Goal: Use online tool/utility: Utilize a website feature to perform a specific function

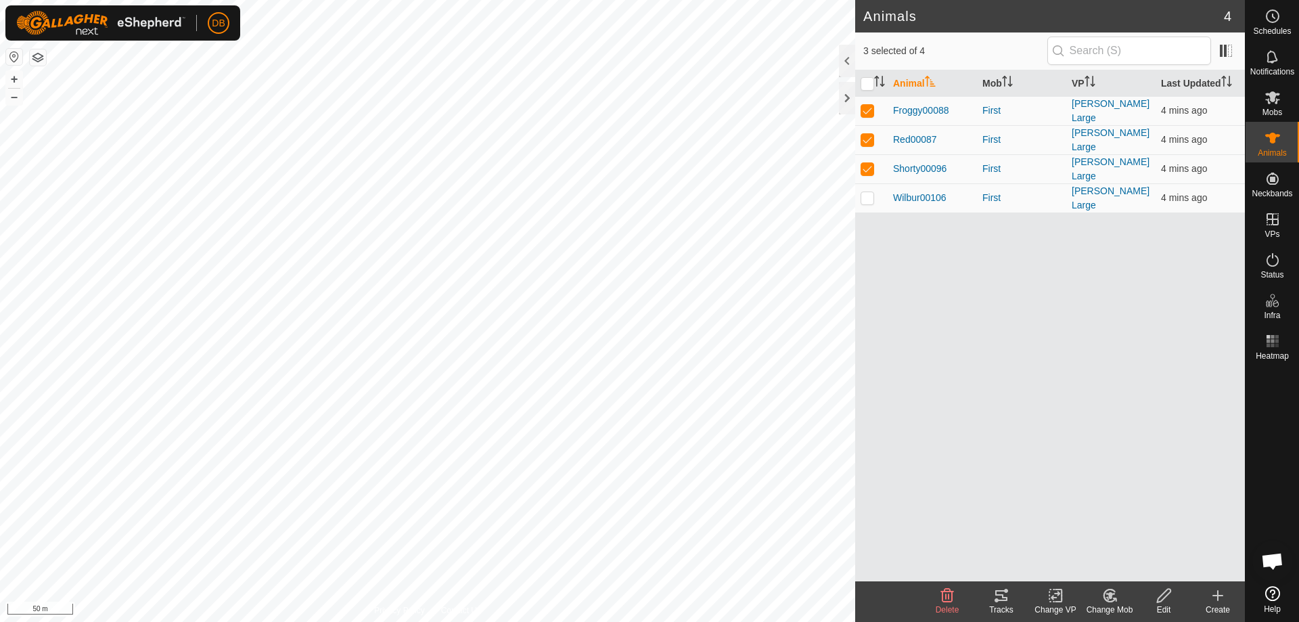
click at [1001, 593] on icon at bounding box center [1001, 595] width 16 height 16
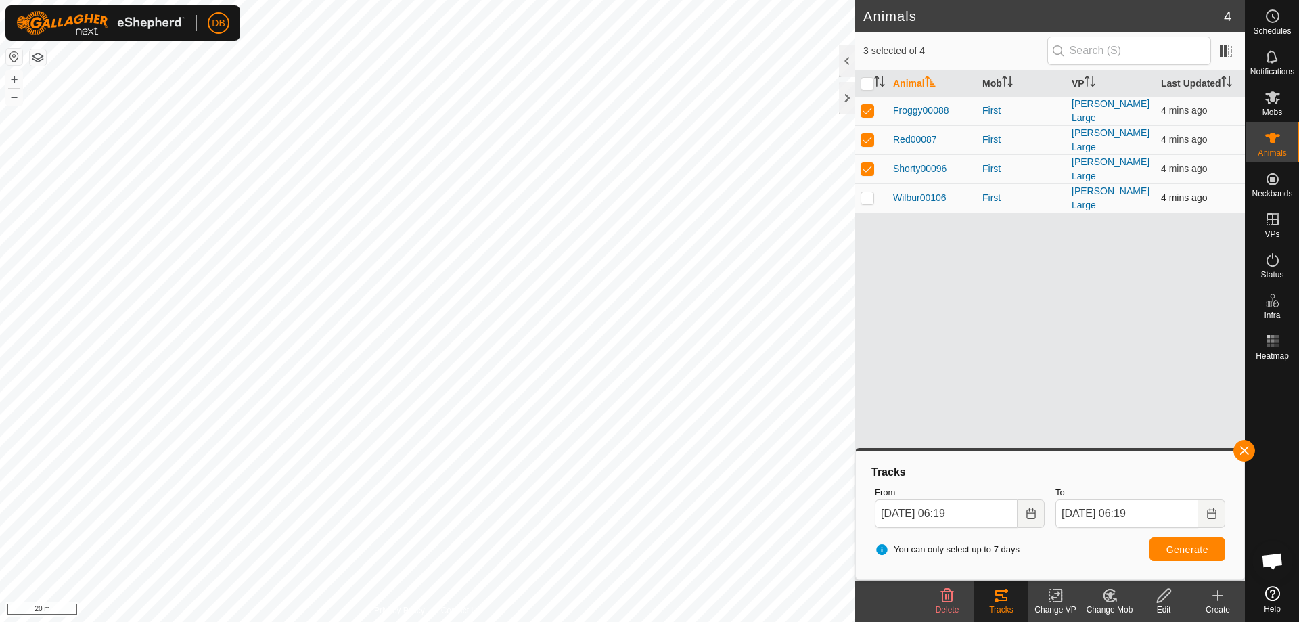
click at [867, 192] on p-checkbox at bounding box center [868, 197] width 14 height 11
checkbox input "true"
click at [1181, 549] on span "Generate" at bounding box center [1187, 549] width 42 height 11
drag, startPoint x: 867, startPoint y: 110, endPoint x: 867, endPoint y: 132, distance: 22.3
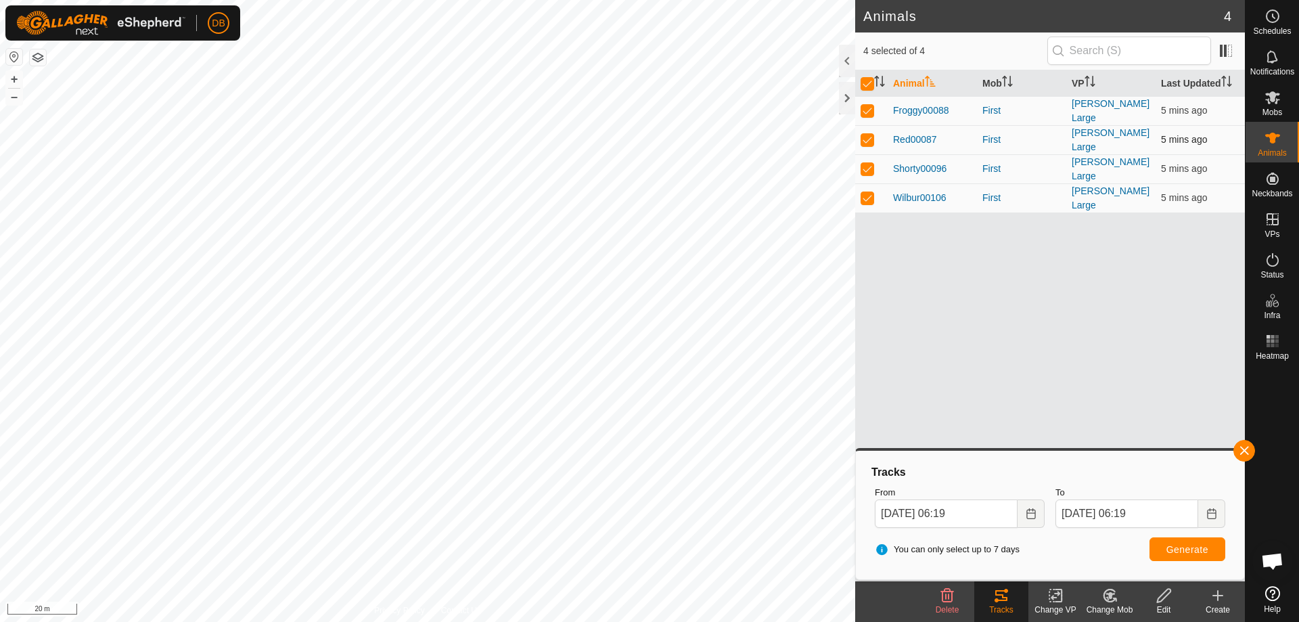
click at [867, 113] on p-checkbox at bounding box center [868, 110] width 14 height 11
checkbox input "false"
click at [867, 163] on p-checkbox at bounding box center [868, 168] width 14 height 11
checkbox input "false"
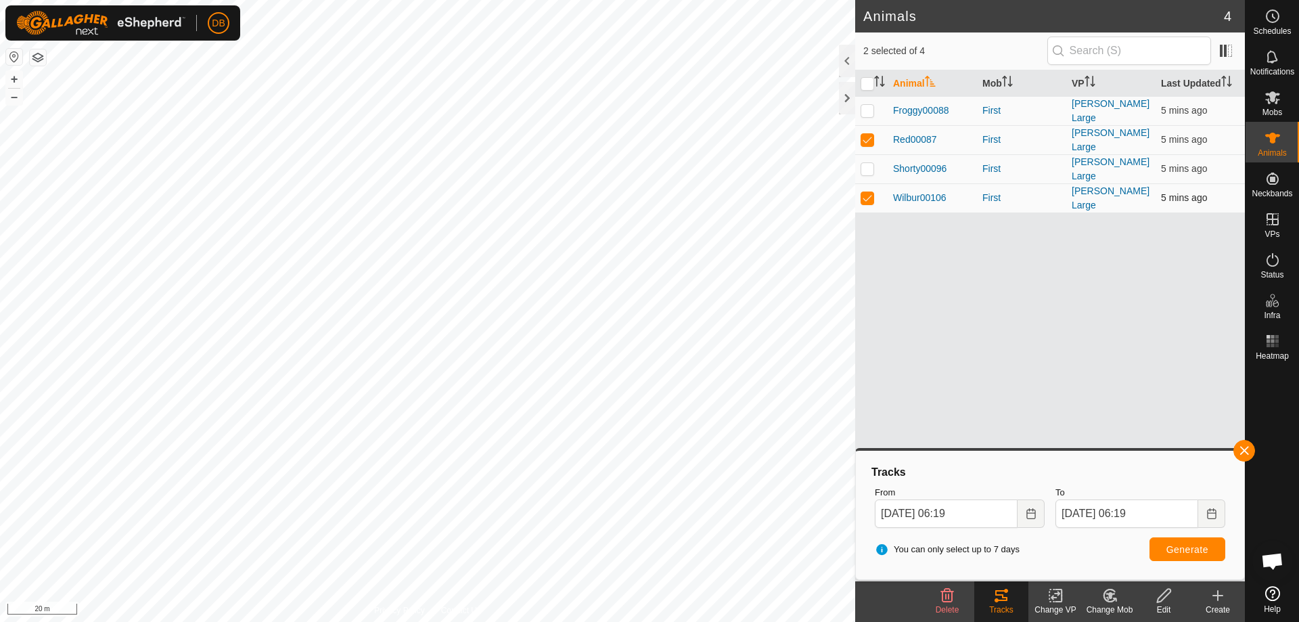
click at [865, 198] on td at bounding box center [871, 197] width 32 height 29
checkbox input "false"
click at [1197, 552] on span "Generate" at bounding box center [1187, 549] width 42 height 11
click at [869, 163] on p-checkbox at bounding box center [868, 168] width 14 height 11
checkbox input "true"
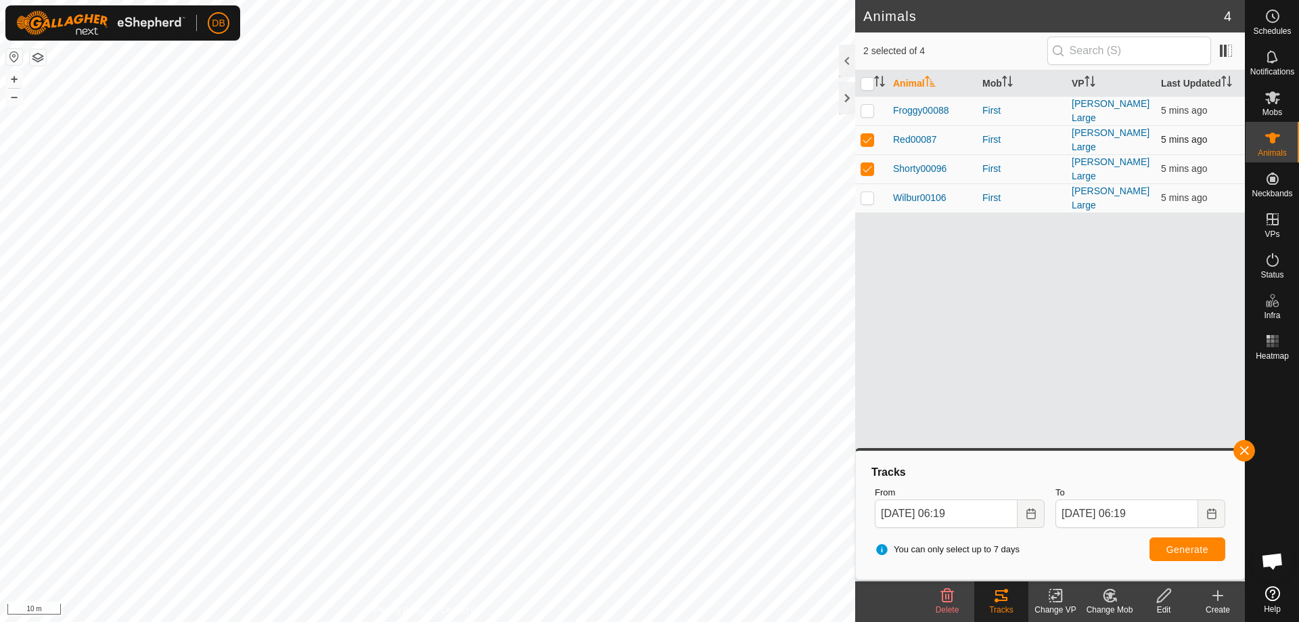
click at [865, 130] on td at bounding box center [871, 139] width 32 height 29
checkbox input "false"
click at [1185, 551] on span "Generate" at bounding box center [1187, 549] width 42 height 11
drag, startPoint x: 868, startPoint y: 108, endPoint x: 869, endPoint y: 158, distance: 50.1
click at [868, 109] on p-checkbox at bounding box center [868, 110] width 14 height 11
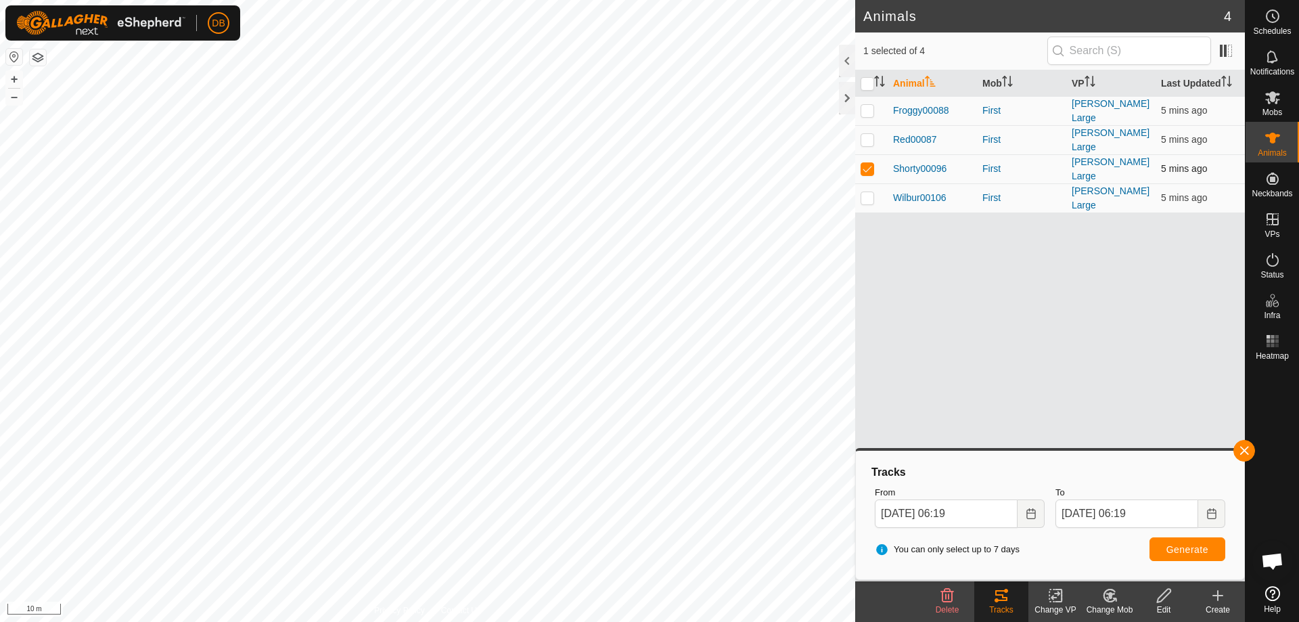
checkbox input "true"
click at [869, 164] on p-checkbox at bounding box center [868, 168] width 14 height 11
checkbox input "false"
click at [1181, 548] on span "Generate" at bounding box center [1187, 549] width 42 height 11
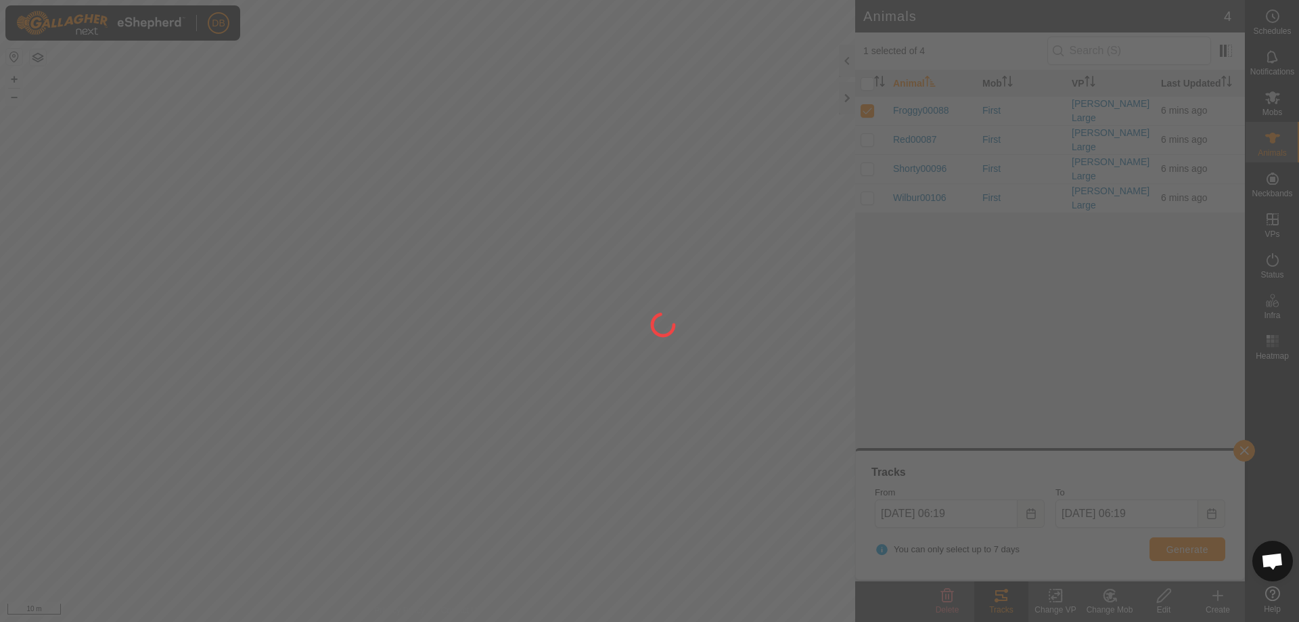
drag, startPoint x: 694, startPoint y: 458, endPoint x: 752, endPoint y: 491, distance: 66.4
click at [752, 491] on div at bounding box center [649, 311] width 1299 height 622
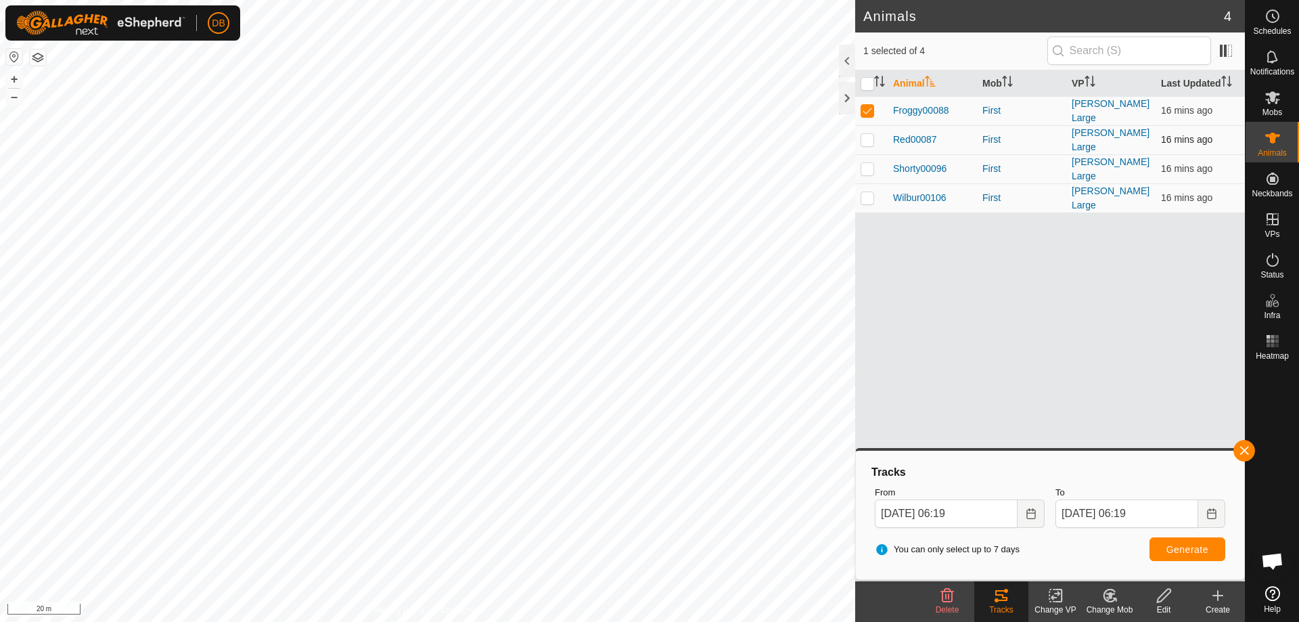
click at [868, 134] on p-checkbox at bounding box center [868, 139] width 14 height 11
checkbox input "true"
click at [868, 105] on p-checkbox at bounding box center [868, 110] width 14 height 11
checkbox input "false"
click at [1183, 548] on span "Generate" at bounding box center [1187, 549] width 42 height 11
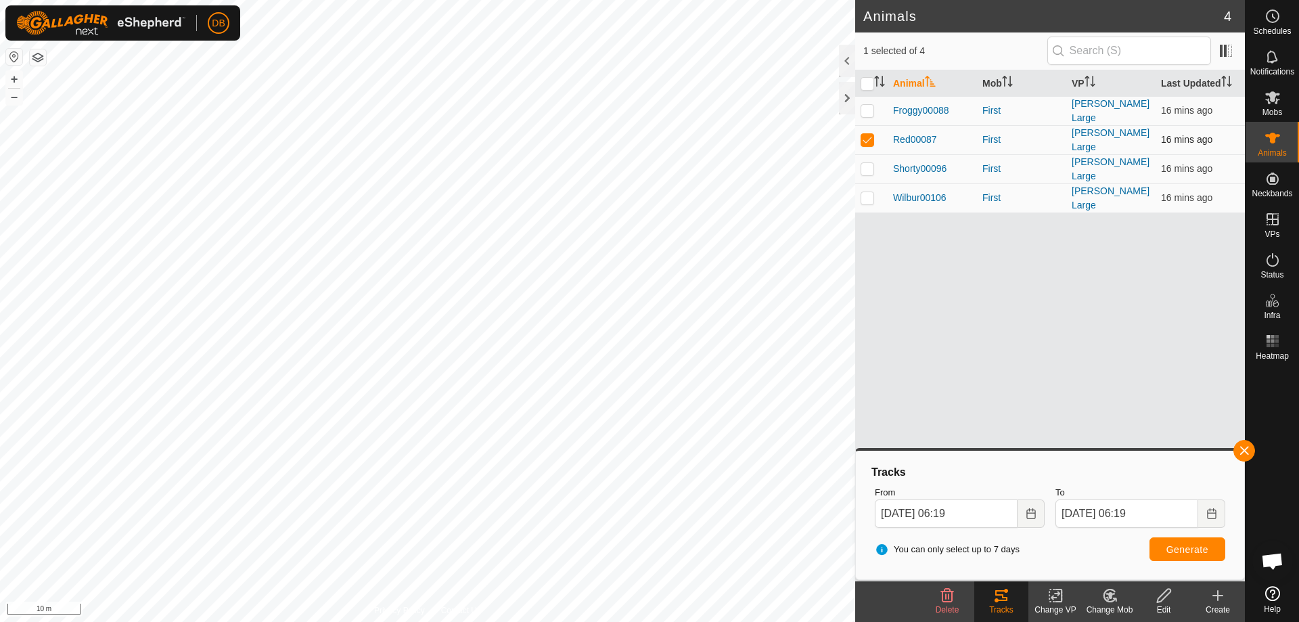
click at [866, 134] on p-checkbox at bounding box center [868, 139] width 14 height 11
checkbox input "false"
click at [866, 155] on td at bounding box center [871, 168] width 32 height 29
click at [1191, 547] on span "Generate" at bounding box center [1187, 549] width 42 height 11
click at [860, 164] on td at bounding box center [871, 168] width 32 height 29
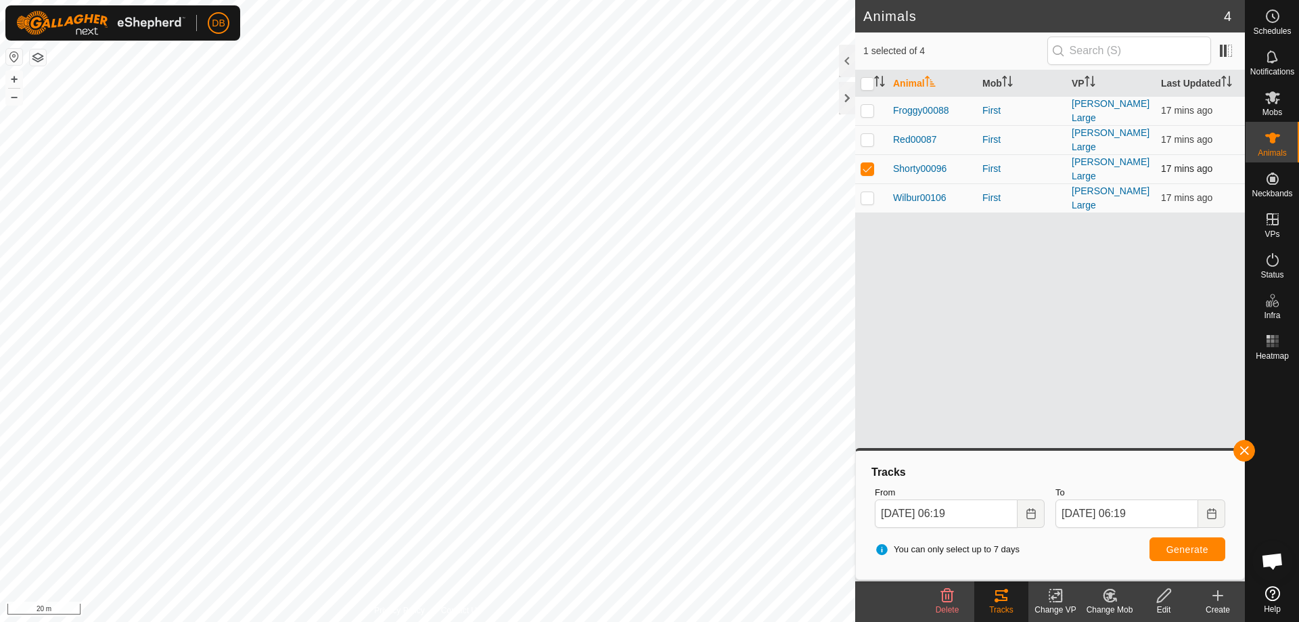
checkbox input "false"
click at [867, 192] on p-checkbox at bounding box center [868, 197] width 14 height 11
checkbox input "true"
click at [1166, 545] on span "Generate" at bounding box center [1187, 549] width 42 height 11
click at [872, 110] on p-checkbox at bounding box center [868, 110] width 14 height 11
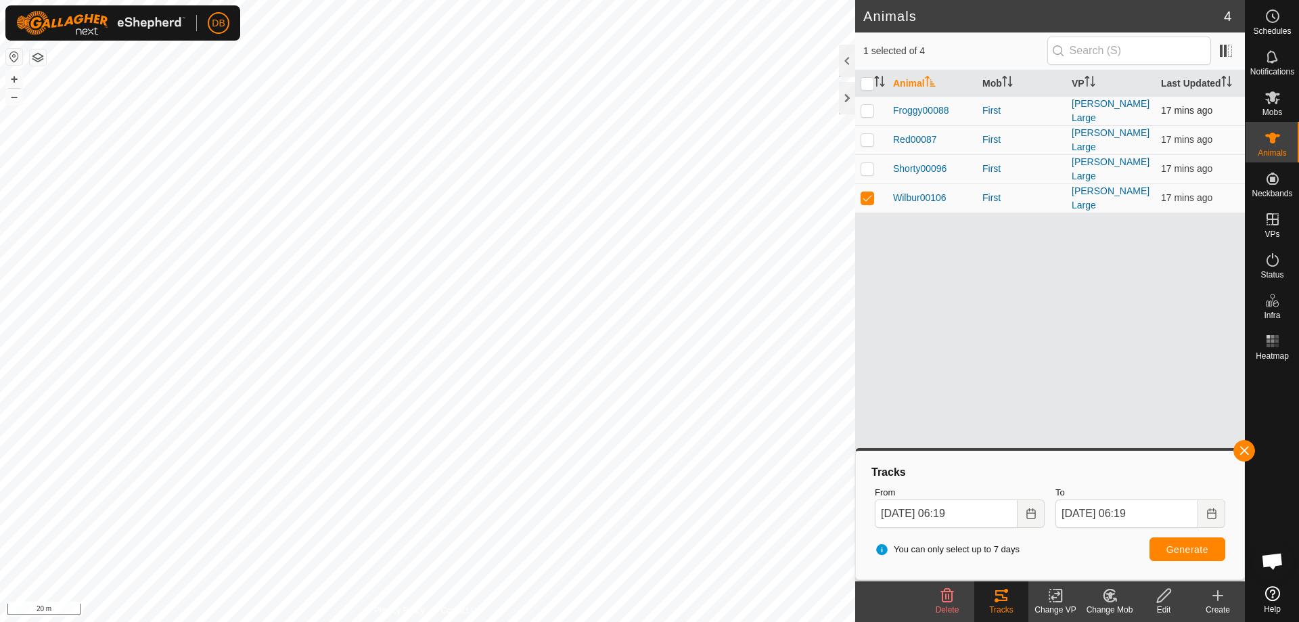
checkbox input "true"
click at [872, 134] on p-checkbox at bounding box center [868, 139] width 14 height 11
checkbox input "true"
click at [867, 163] on p-checkbox at bounding box center [868, 168] width 14 height 11
checkbox input "true"
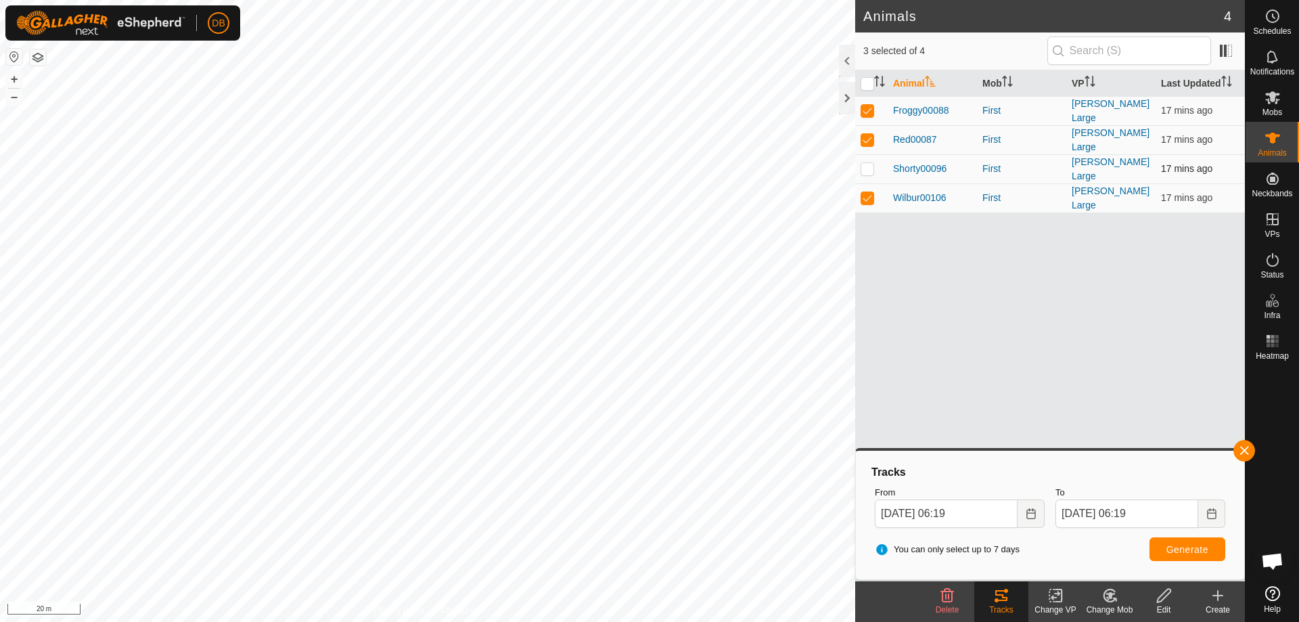
checkbox input "true"
click at [1190, 553] on span "Generate" at bounding box center [1187, 549] width 42 height 11
